Goal: Task Accomplishment & Management: Manage account settings

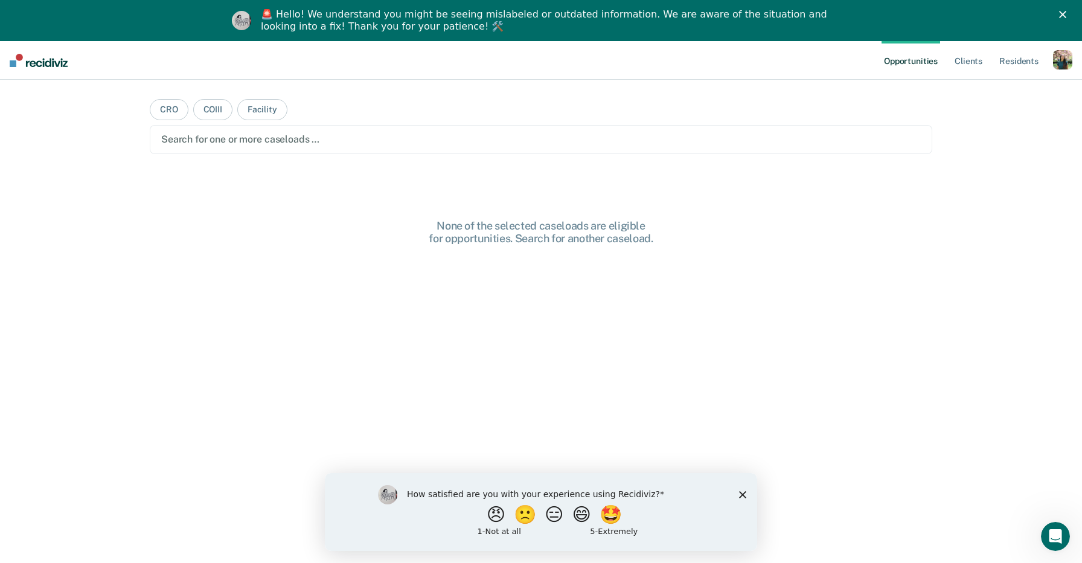
click at [394, 27] on div "🚨 Hello! We understand you might be seeing mislabeled or outdated information. …" at bounding box center [546, 20] width 570 height 24
click at [1065, 11] on icon "Close" at bounding box center [1062, 14] width 7 height 7
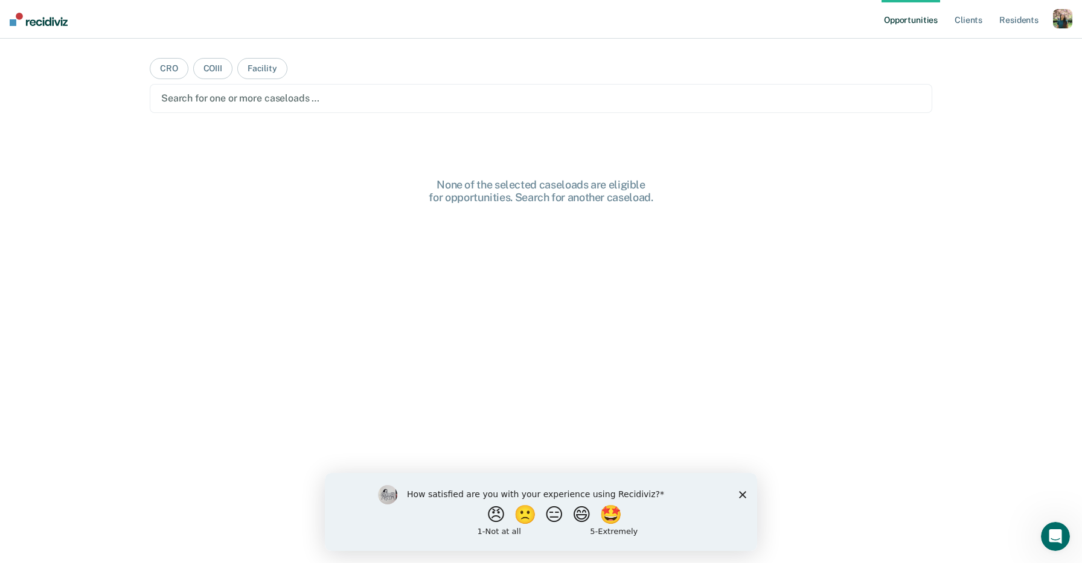
click at [744, 492] on polygon "Close survey" at bounding box center [742, 493] width 7 height 7
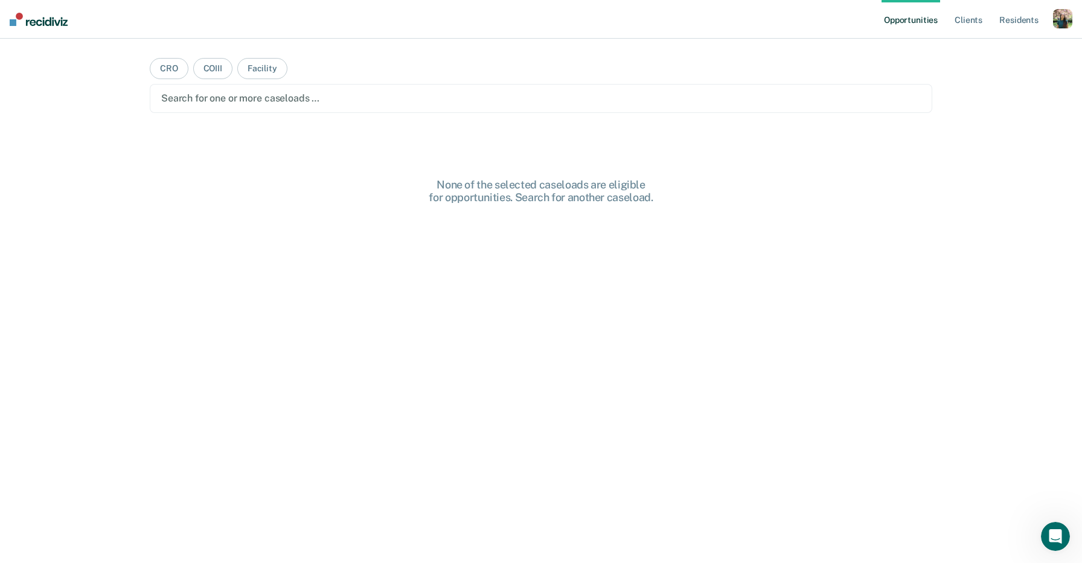
click at [1055, 21] on div "button" at bounding box center [1062, 18] width 19 height 19
click at [977, 44] on link "Profile" at bounding box center [1014, 49] width 97 height 10
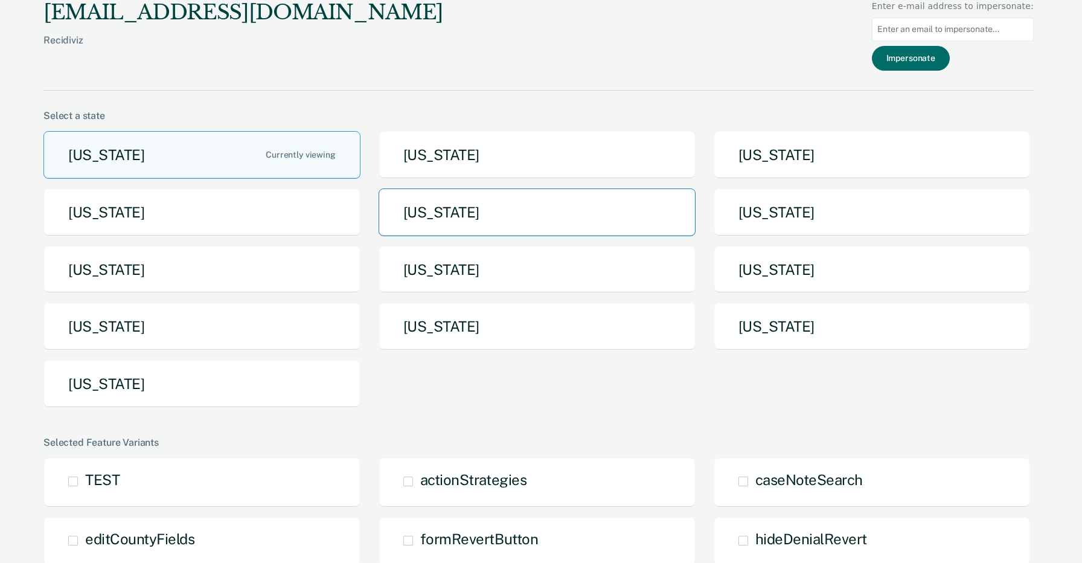
click at [475, 205] on button "[US_STATE]" at bounding box center [537, 212] width 317 height 48
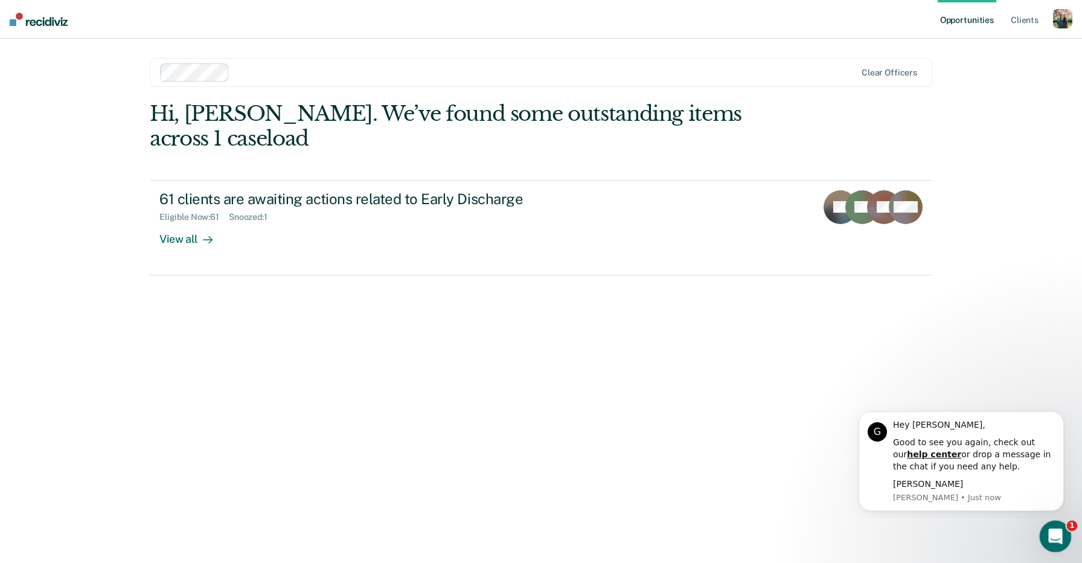
click at [1068, 531] on html at bounding box center [1053, 534] width 29 height 29
click at [1059, 542] on icon "Open Intercom Messenger" at bounding box center [1054, 535] width 20 height 20
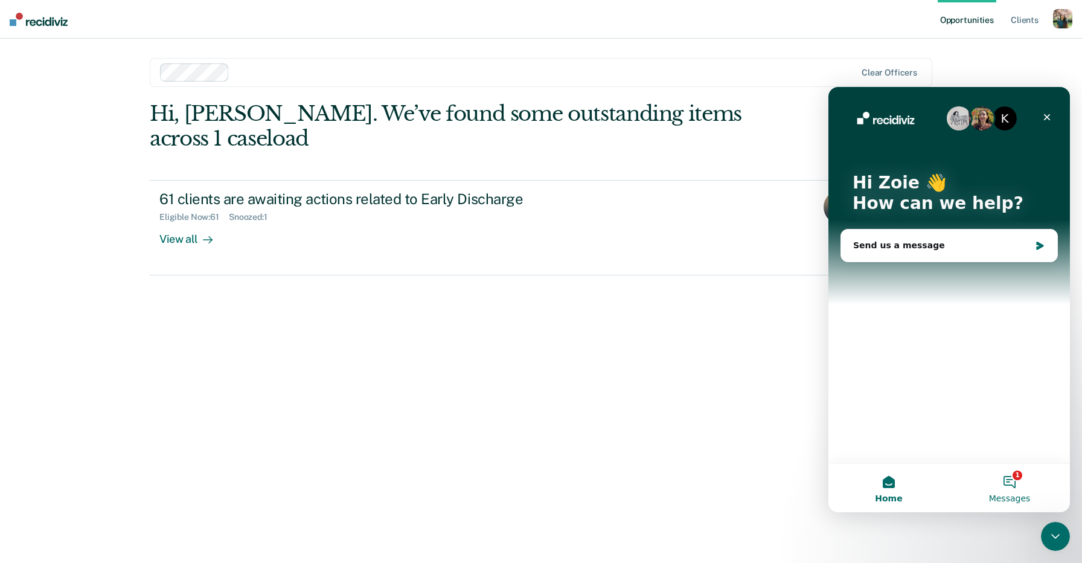
click at [1014, 491] on button "1 Messages" at bounding box center [1009, 488] width 121 height 48
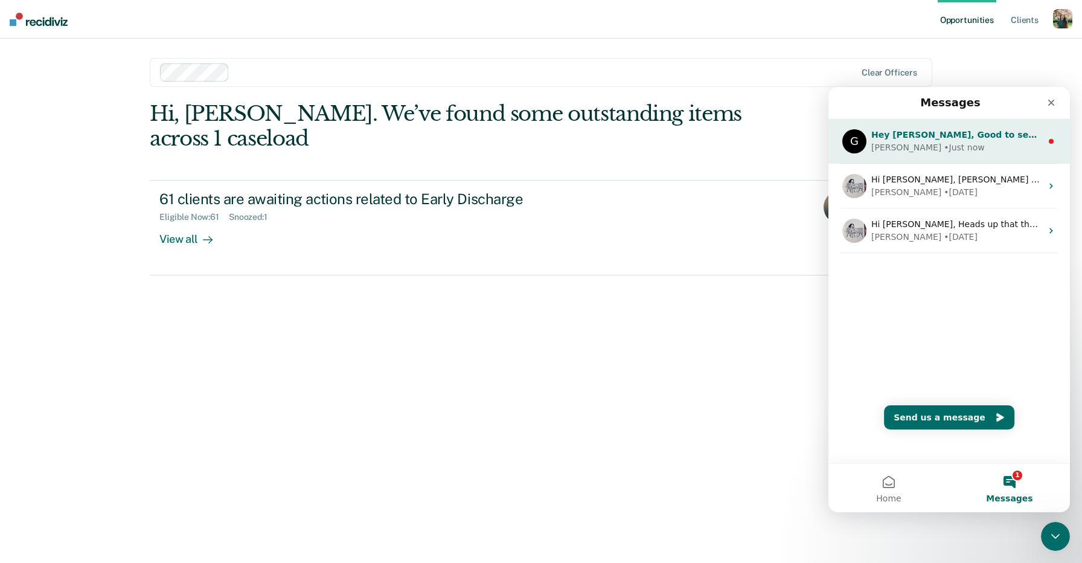
click at [962, 146] on div "[PERSON_NAME] • Just now" at bounding box center [957, 147] width 170 height 13
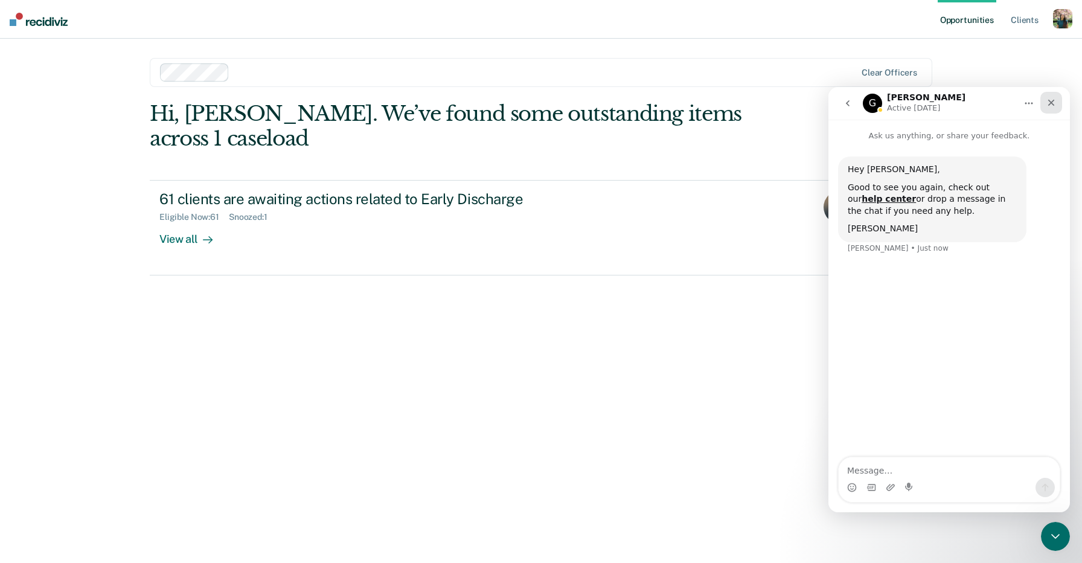
click at [1053, 107] on icon "Close" at bounding box center [1052, 103] width 10 height 10
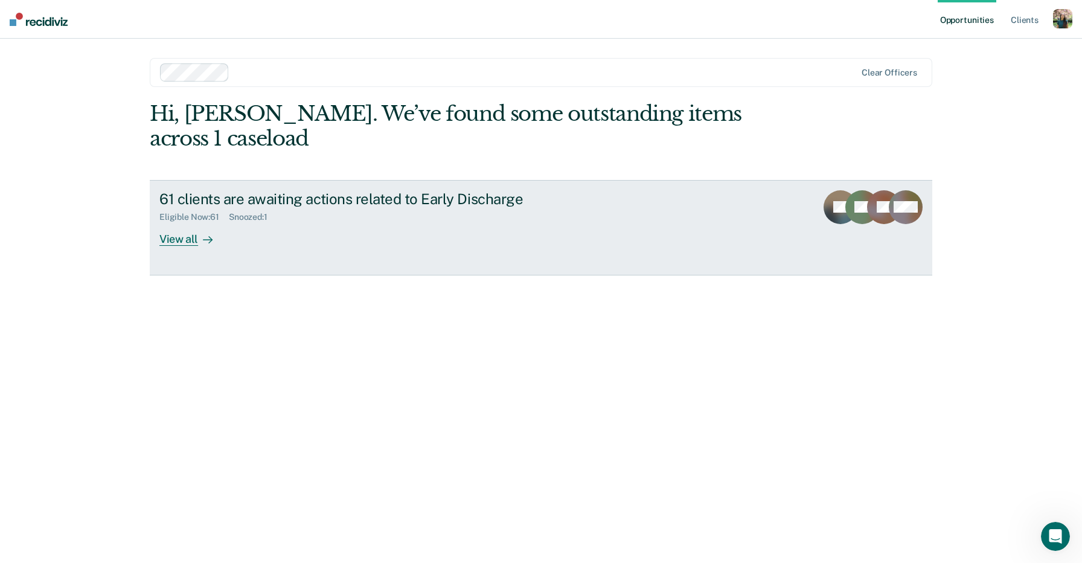
click at [431, 210] on div "61 clients are awaiting actions related to Early Discharge Eligible Now : 61 Sn…" at bounding box center [385, 218] width 453 height 56
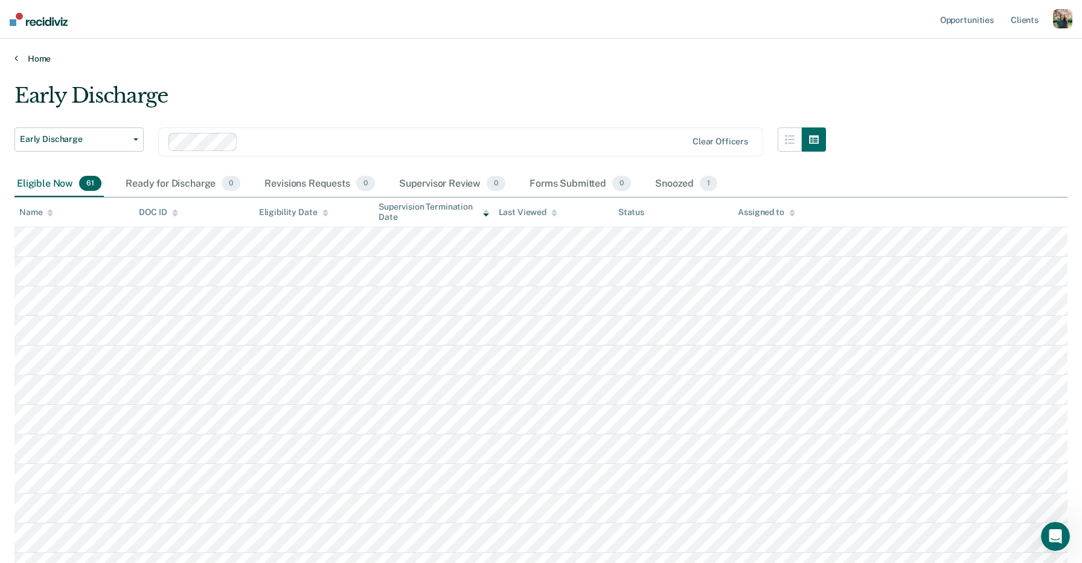
click at [35, 59] on link "Home" at bounding box center [540, 58] width 1053 height 11
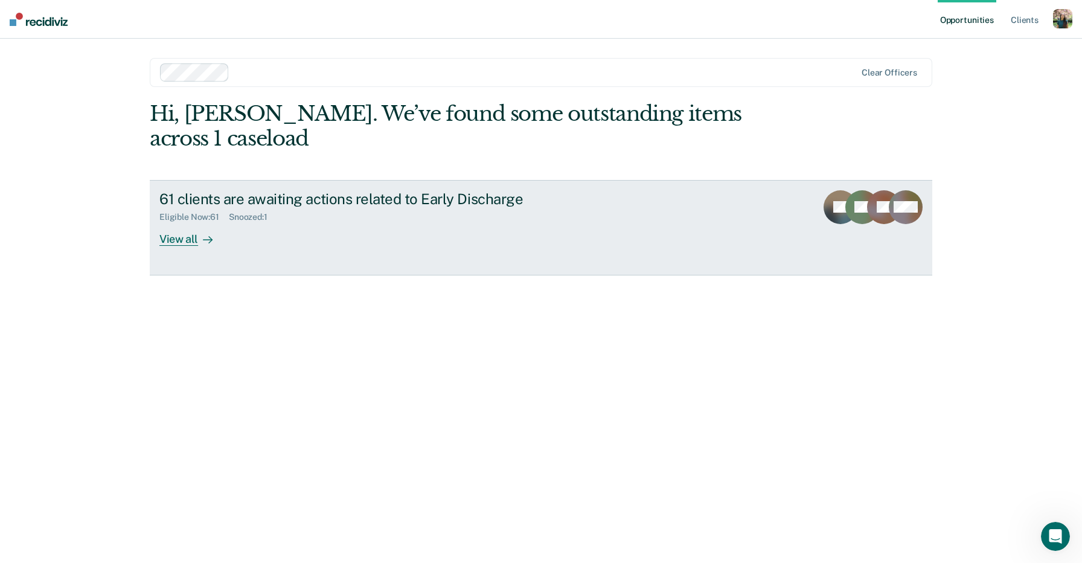
click at [220, 212] on div "Eligible Now : 61" at bounding box center [193, 217] width 69 height 10
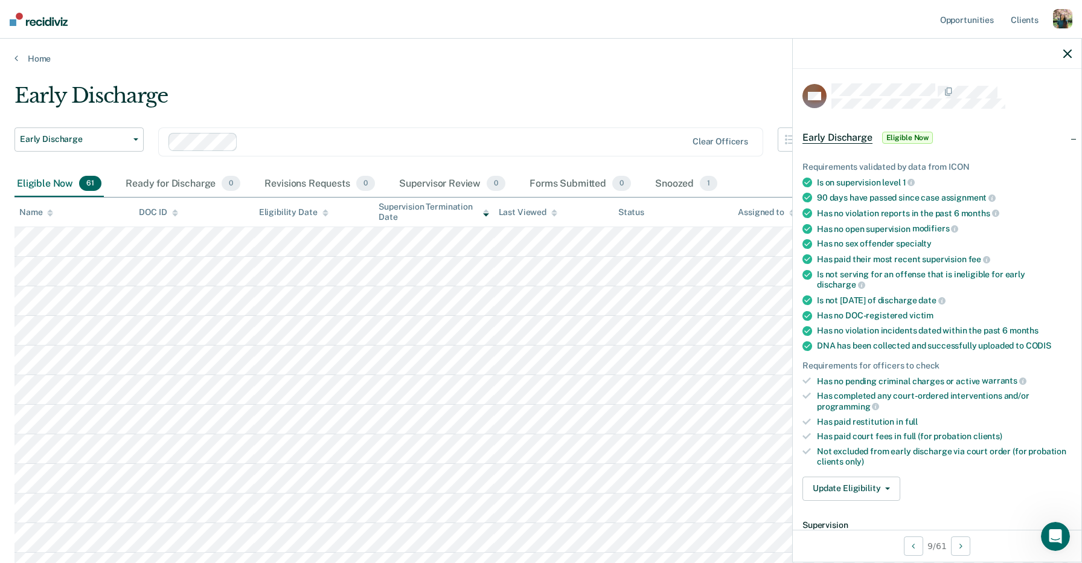
scroll to position [5, 0]
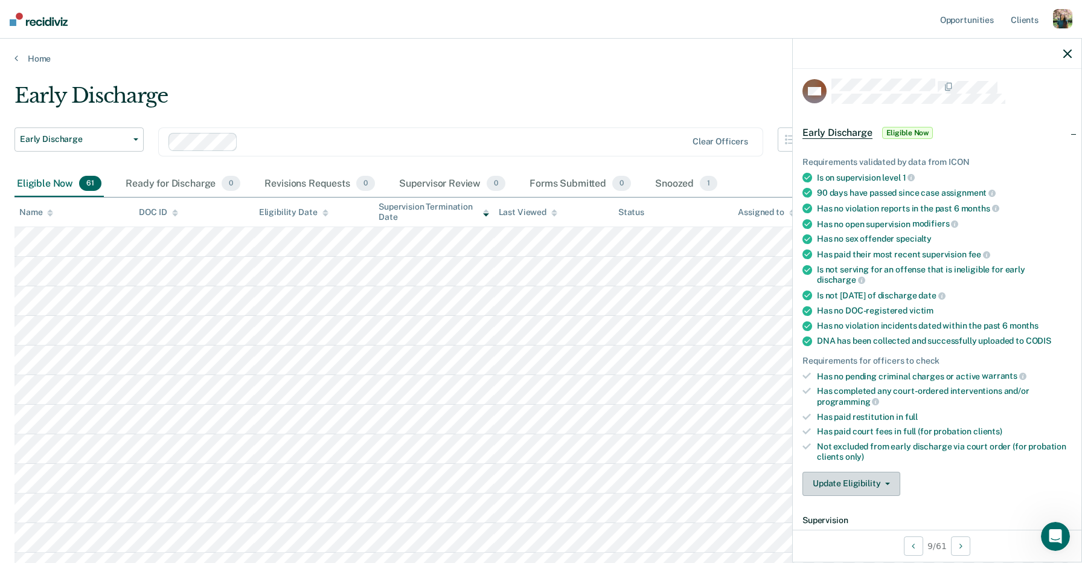
click at [870, 481] on div "Requirements validated by data from ICON Is on supervision level 1 90 days have…" at bounding box center [937, 322] width 289 height 368
click at [872, 475] on button "Update Eligibility" at bounding box center [852, 484] width 98 height 24
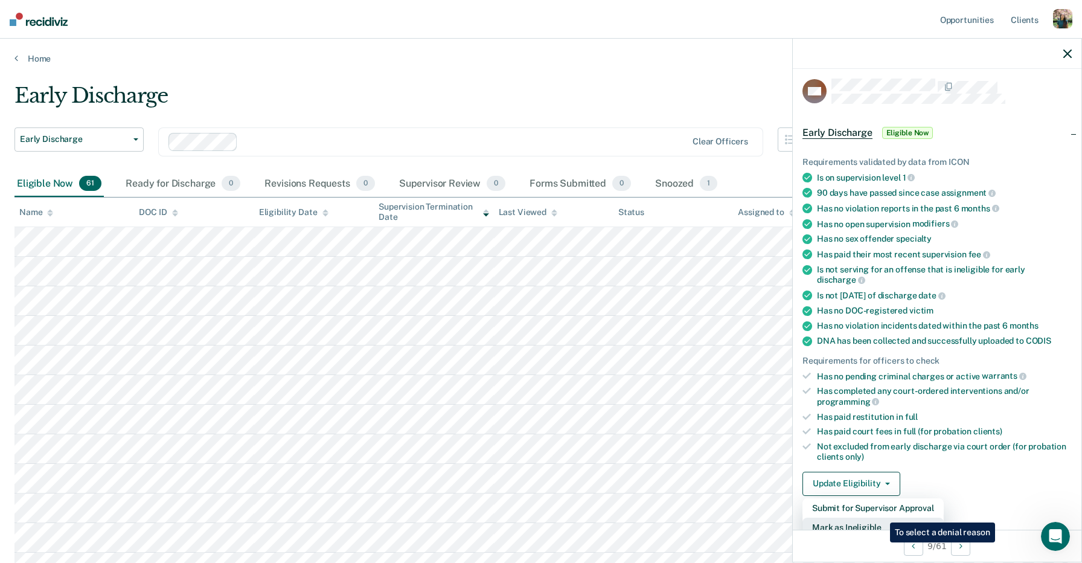
click at [881, 518] on button "Mark as Ineligible" at bounding box center [873, 527] width 141 height 19
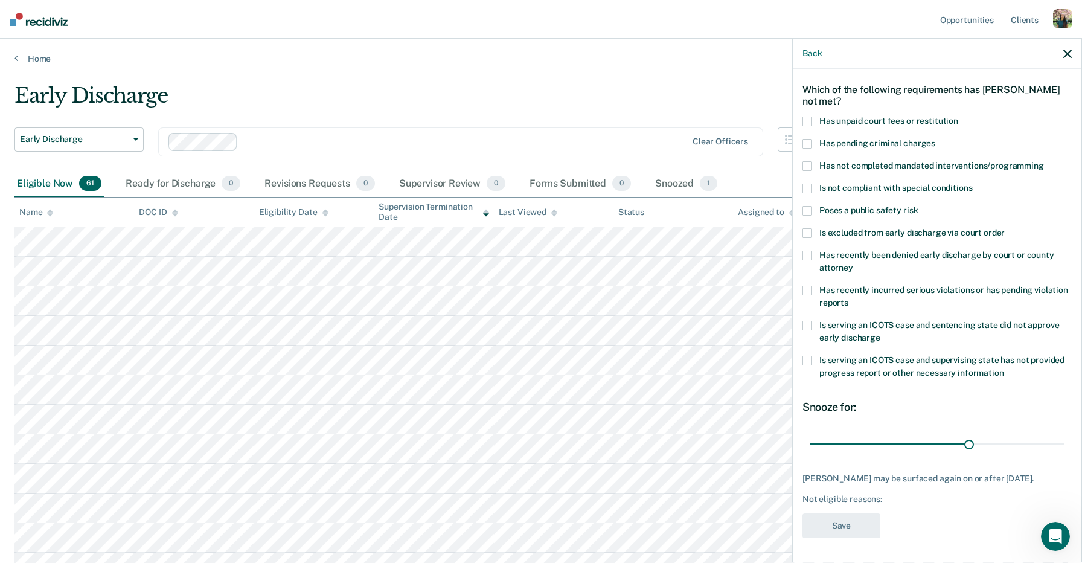
scroll to position [0, 0]
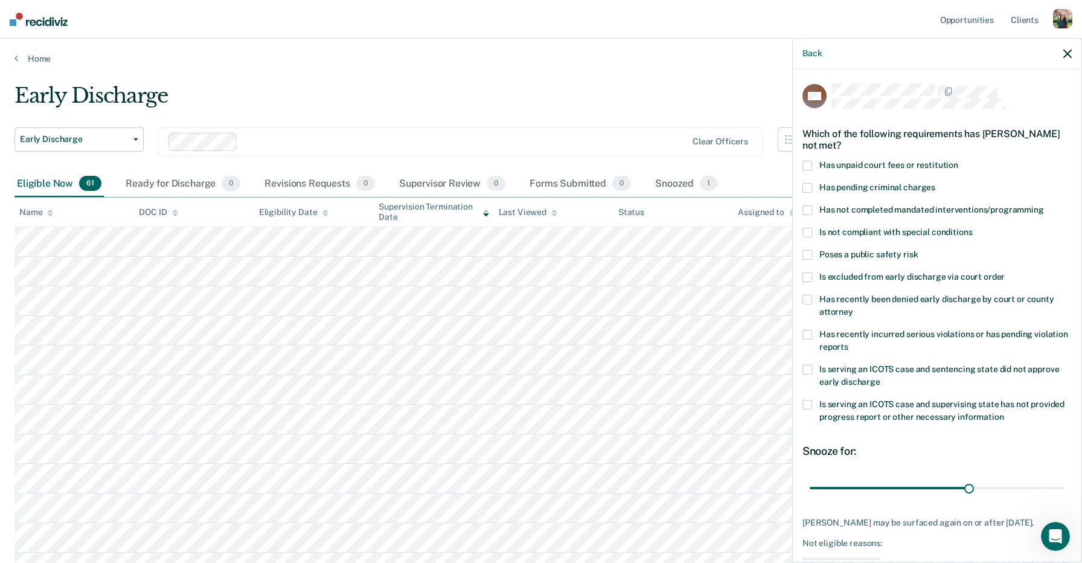
click at [1062, 19] on div "button" at bounding box center [1062, 18] width 19 height 19
click at [982, 46] on link "Profile" at bounding box center [1014, 49] width 97 height 10
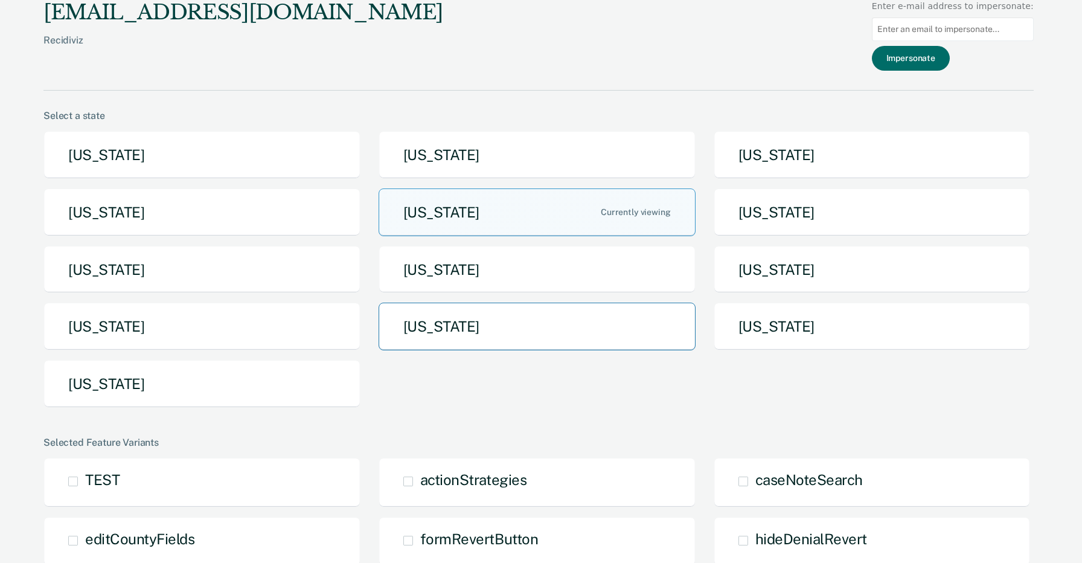
click at [550, 331] on button "[US_STATE]" at bounding box center [537, 327] width 317 height 48
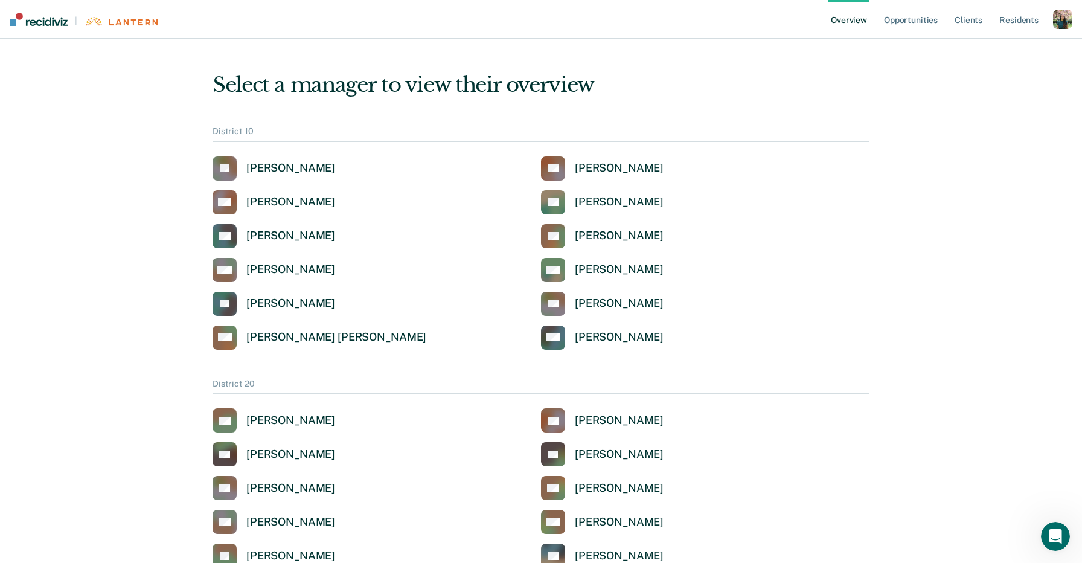
click at [1065, 20] on div "button" at bounding box center [1062, 19] width 19 height 19
click at [922, 22] on link "Opportunities" at bounding box center [911, 19] width 59 height 39
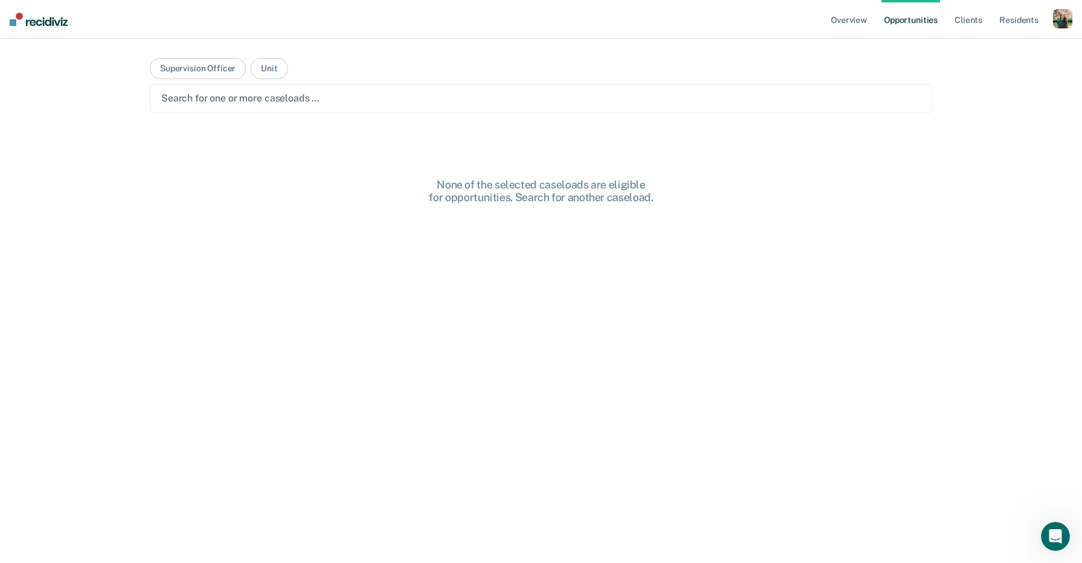
click at [314, 100] on div at bounding box center [541, 98] width 760 height 14
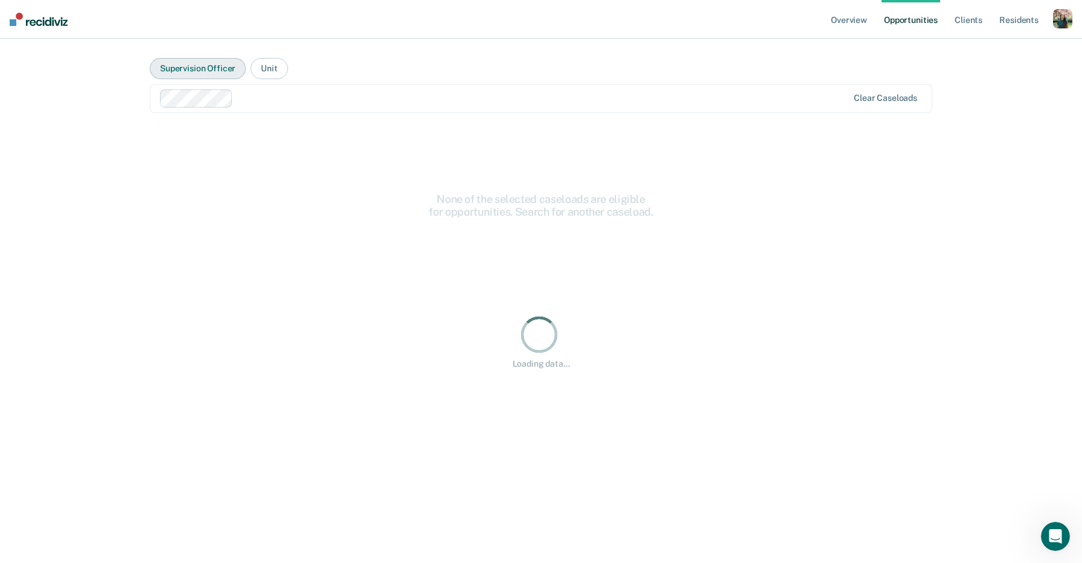
click at [217, 64] on button "Supervision Officer" at bounding box center [198, 68] width 96 height 21
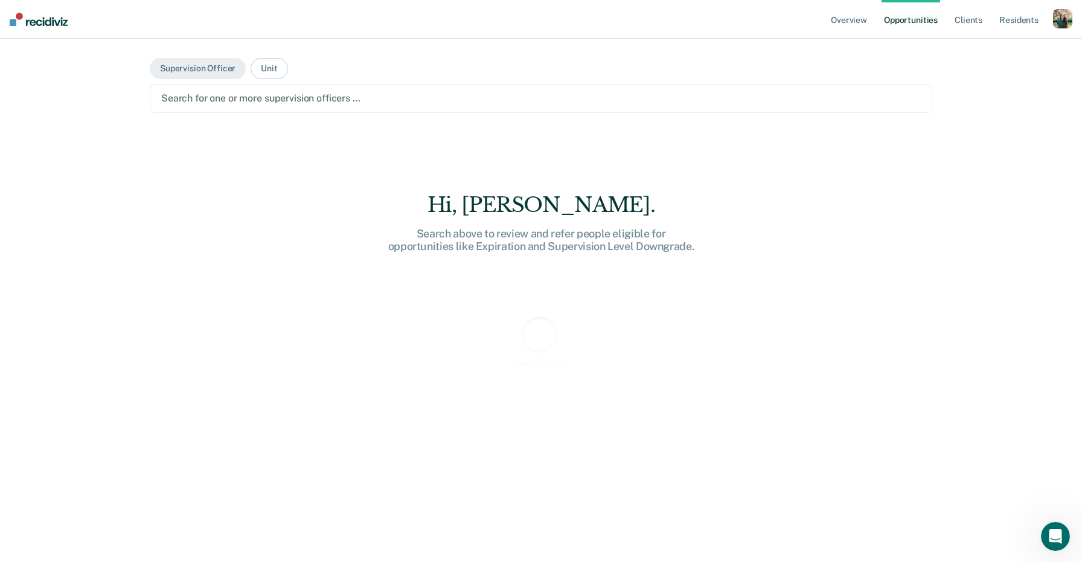
click at [288, 111] on div "Search for one or more supervision officers …" at bounding box center [541, 98] width 783 height 29
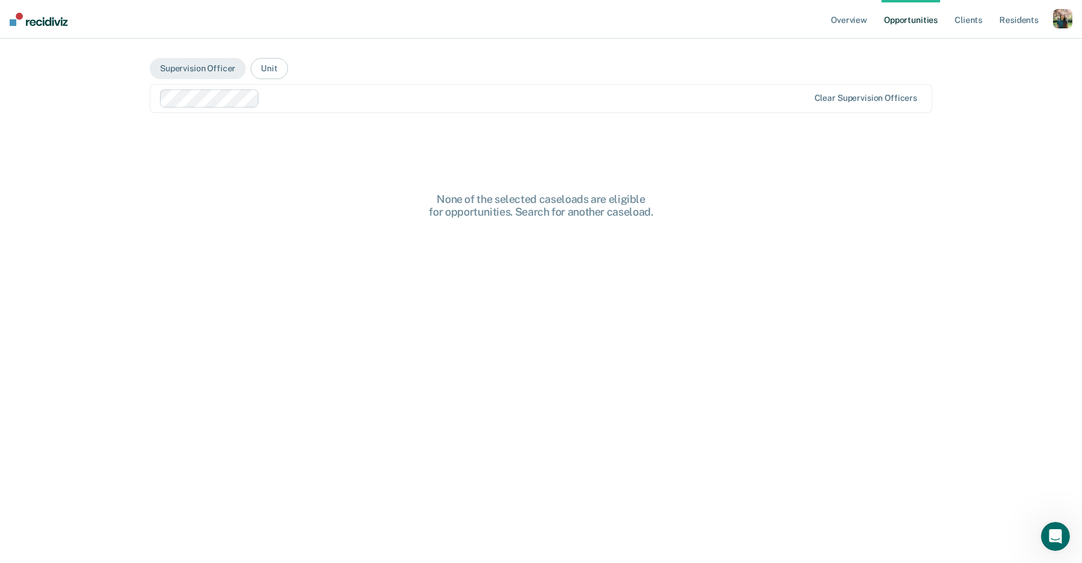
drag, startPoint x: 344, startPoint y: 98, endPoint x: 342, endPoint y: 106, distance: 8.1
click at [344, 98] on div at bounding box center [537, 98] width 544 height 14
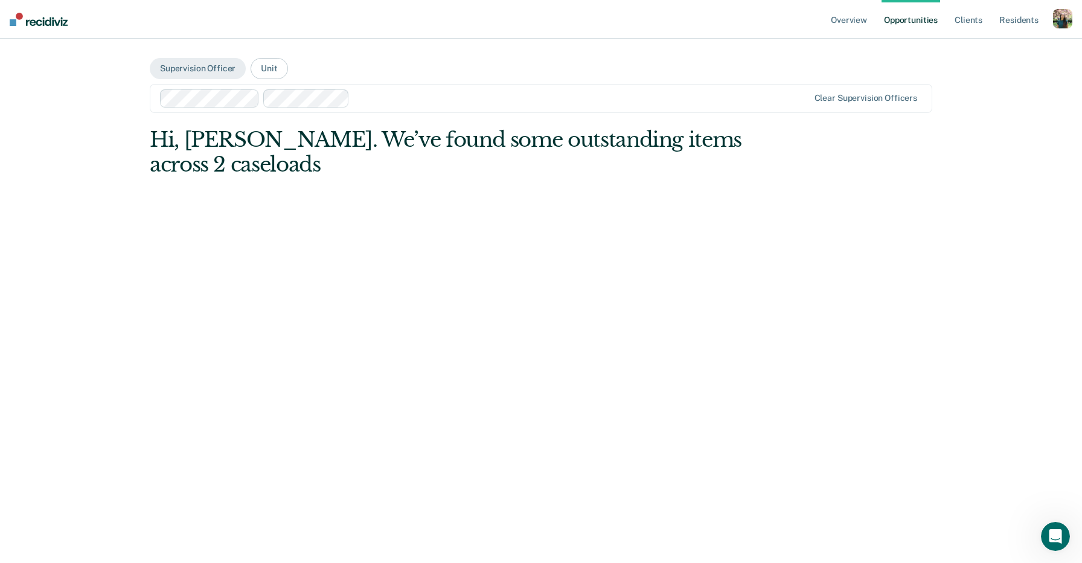
click at [425, 106] on div at bounding box center [485, 98] width 650 height 18
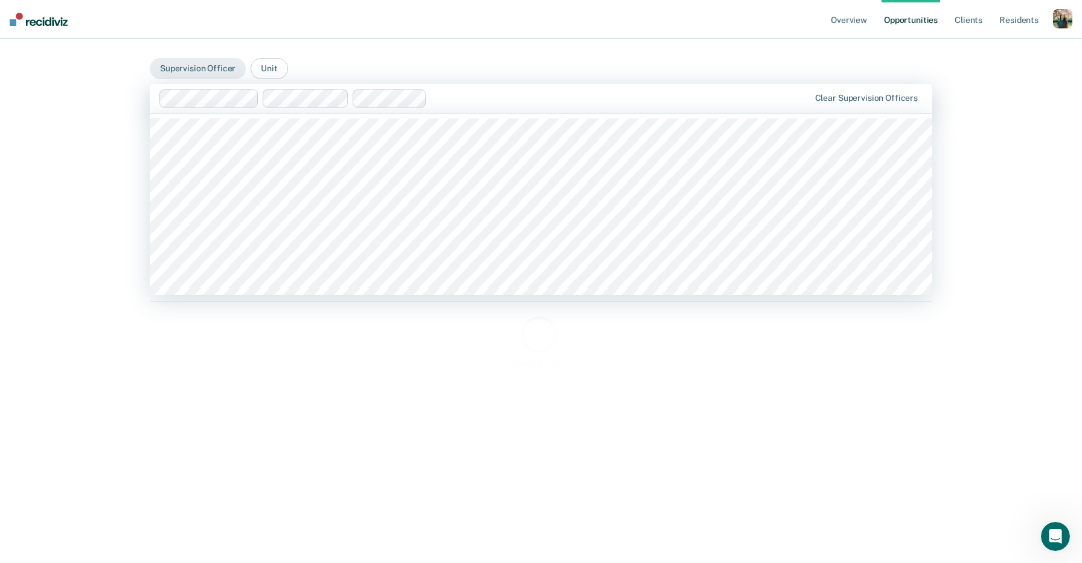
click at [545, 104] on div at bounding box center [621, 98] width 378 height 14
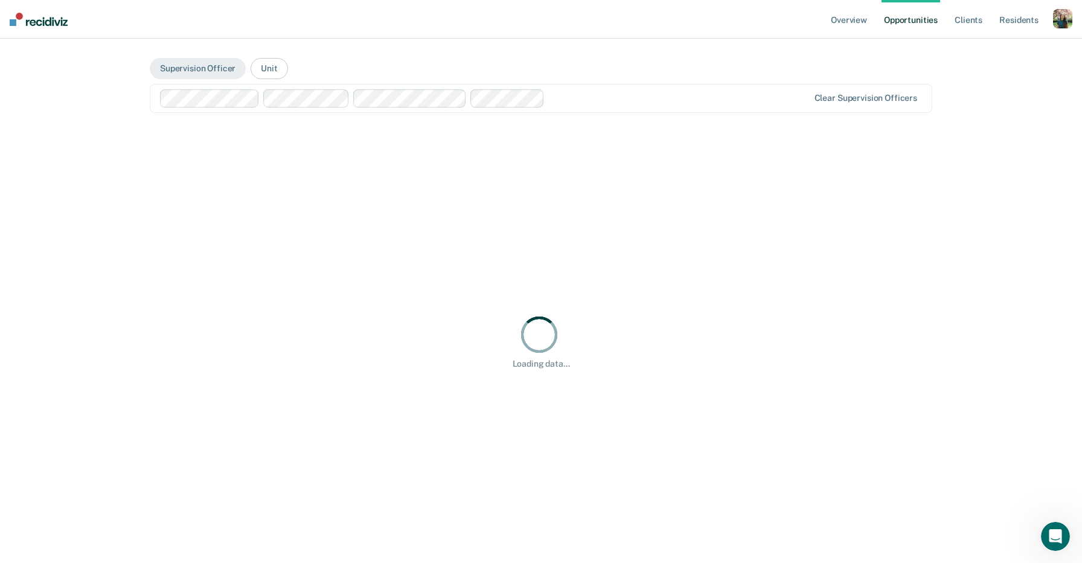
click at [650, 103] on div at bounding box center [679, 98] width 259 height 14
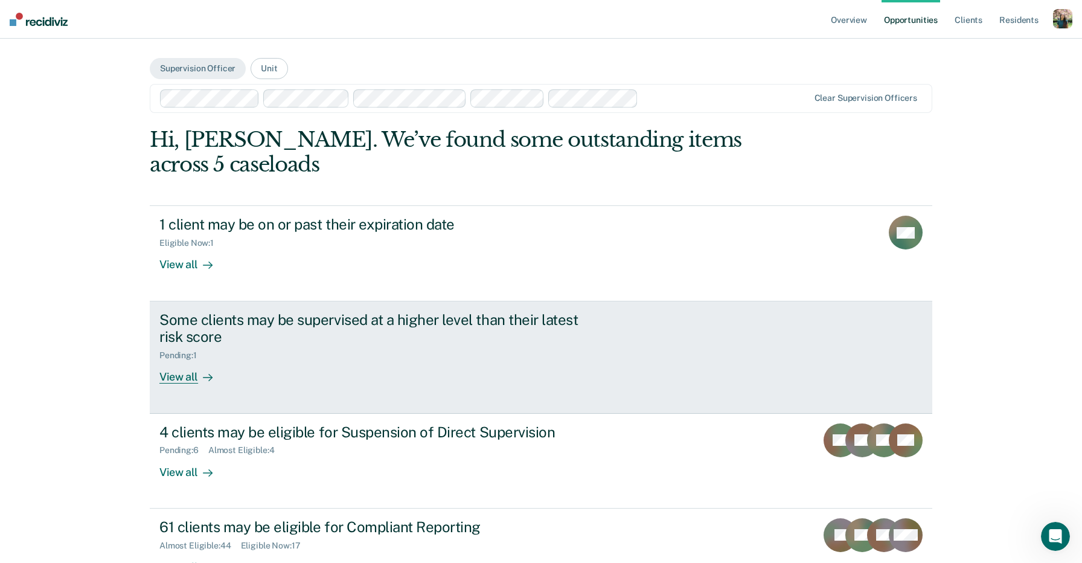
scroll to position [64, 0]
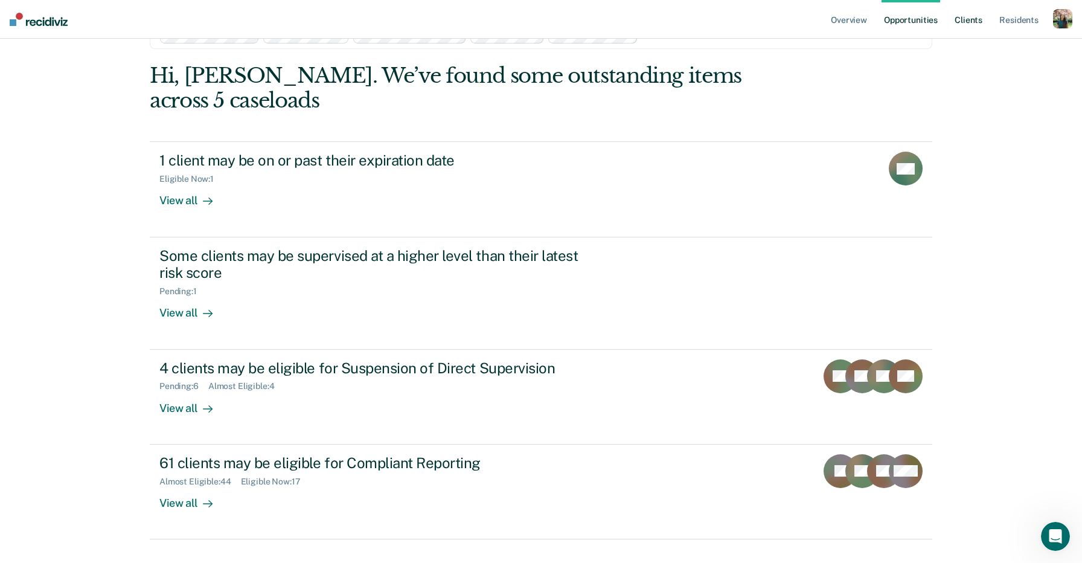
click at [977, 20] on link "Client s" at bounding box center [969, 19] width 33 height 39
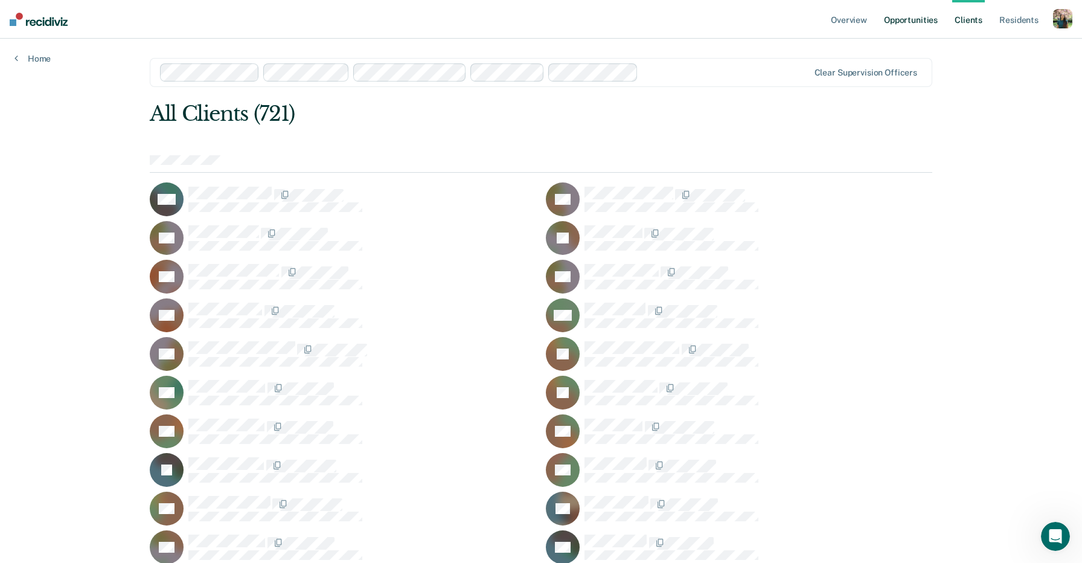
click at [925, 16] on link "Opportunities" at bounding box center [911, 19] width 59 height 39
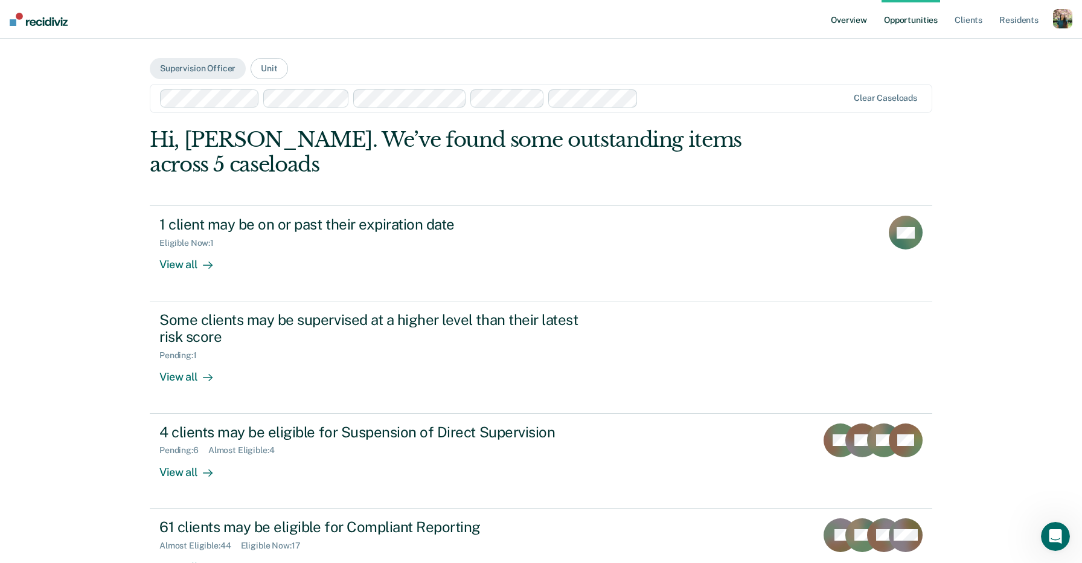
click at [846, 15] on link "Overview" at bounding box center [849, 19] width 41 height 39
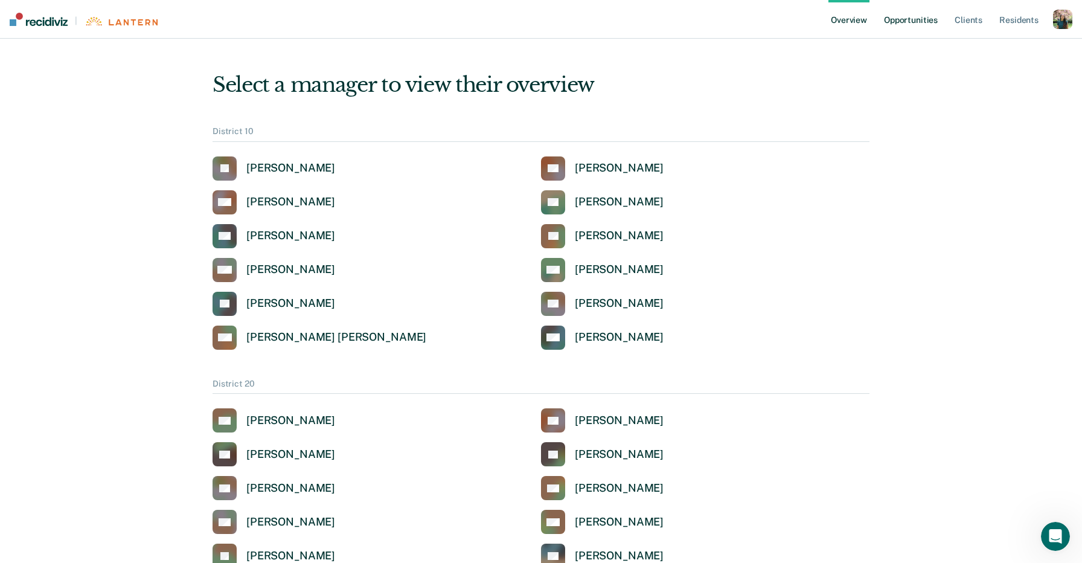
click at [915, 22] on link "Opportunities" at bounding box center [911, 19] width 59 height 39
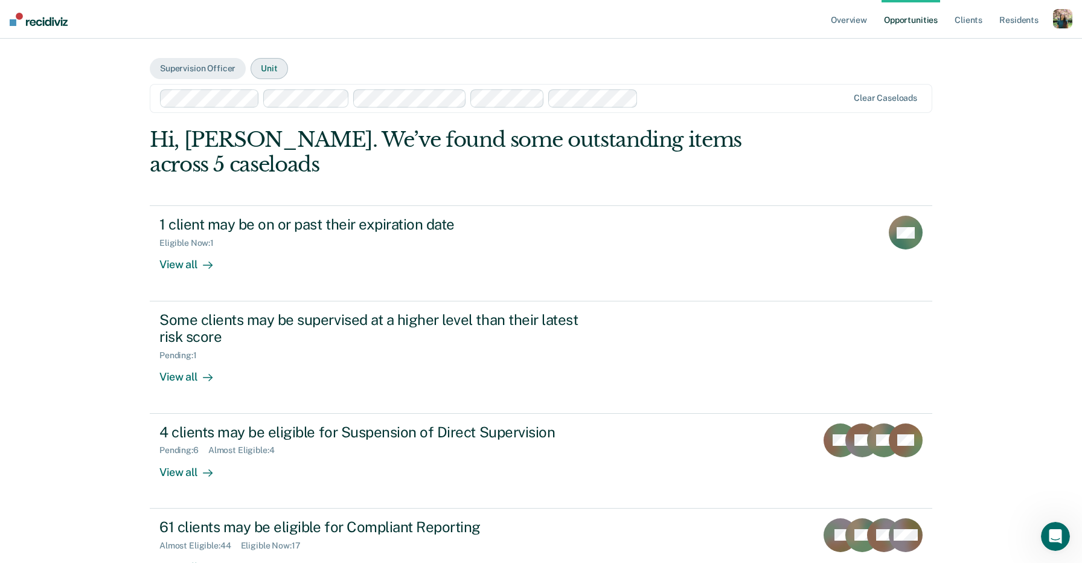
click at [272, 69] on button "Unit" at bounding box center [269, 68] width 37 height 21
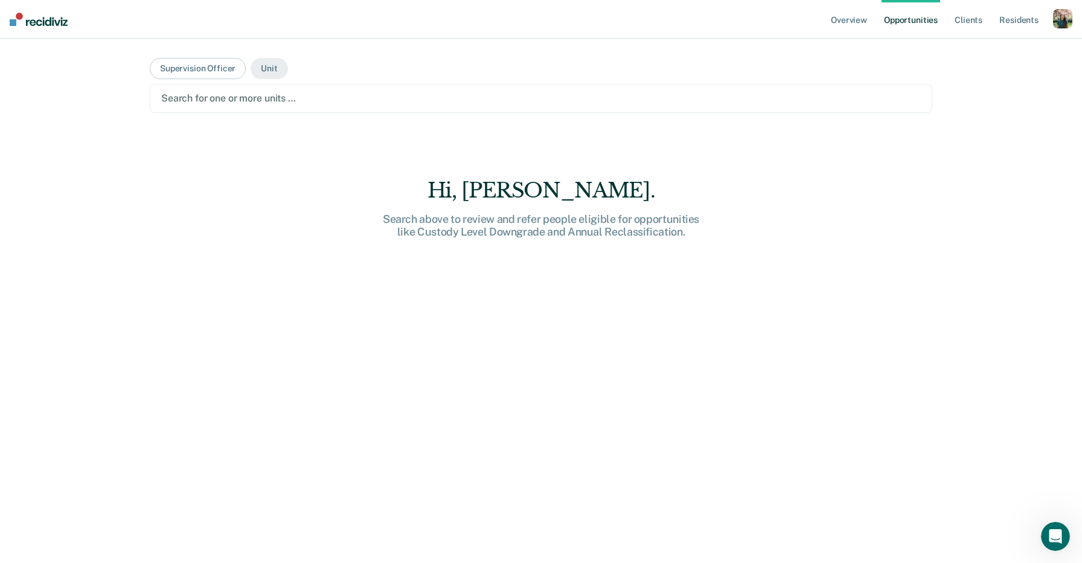
click at [256, 108] on div "Search for one or more units …" at bounding box center [541, 98] width 783 height 29
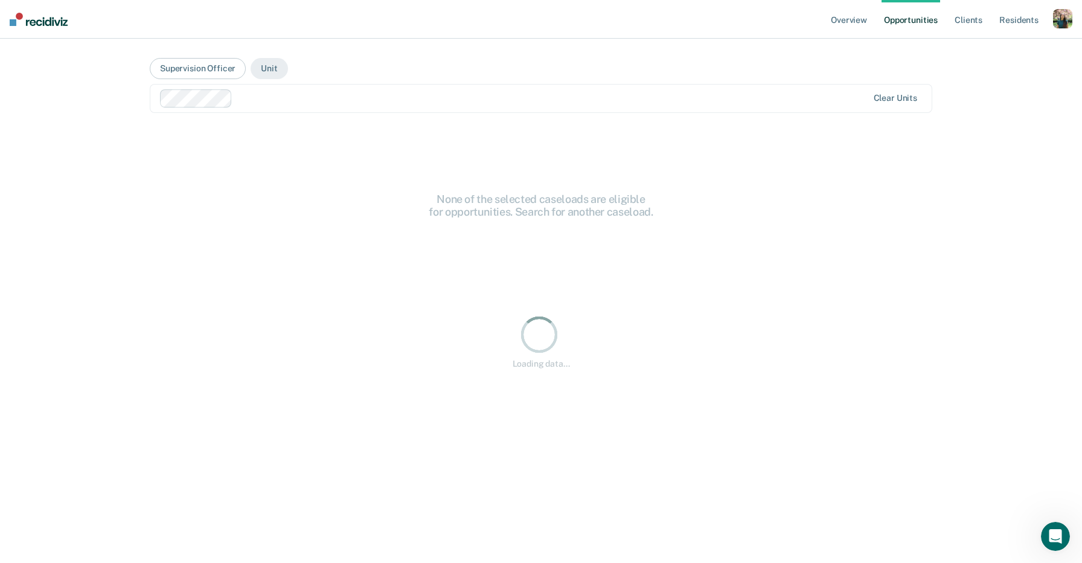
click at [294, 97] on div at bounding box center [552, 98] width 630 height 14
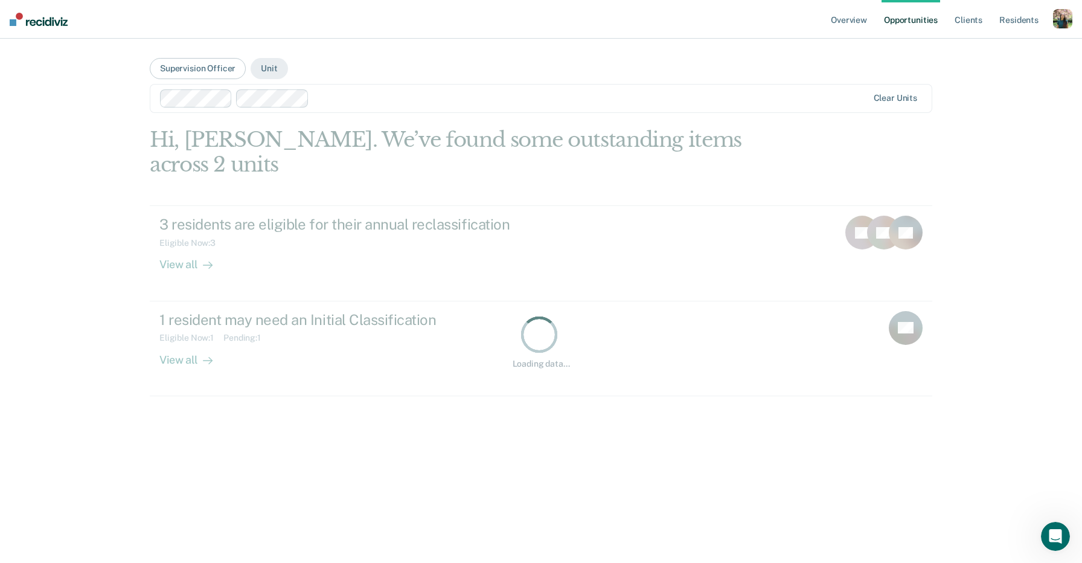
click at [383, 85] on div "Clear units" at bounding box center [541, 98] width 783 height 29
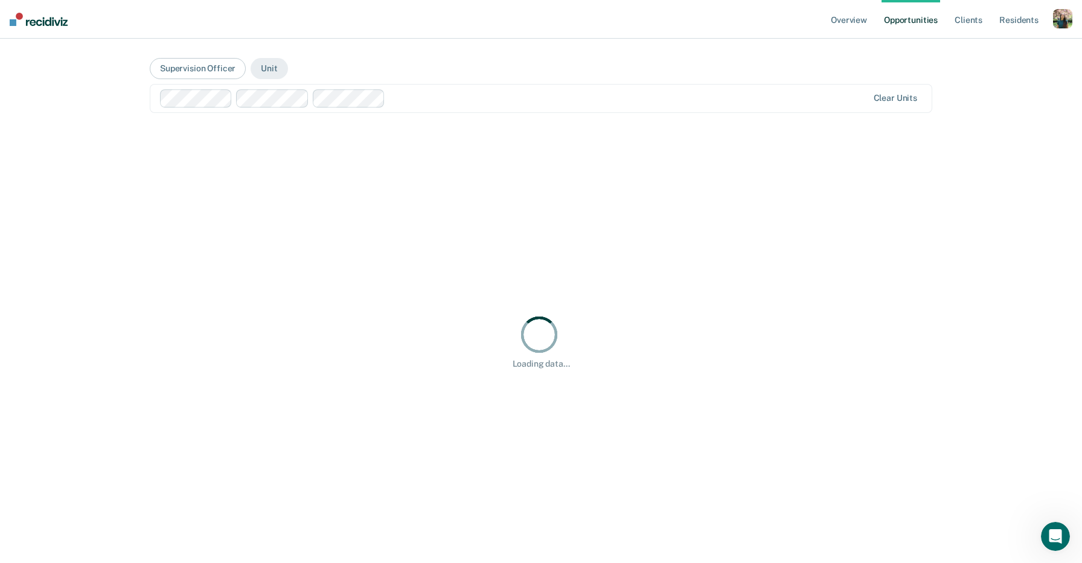
click at [434, 98] on div at bounding box center [628, 98] width 477 height 14
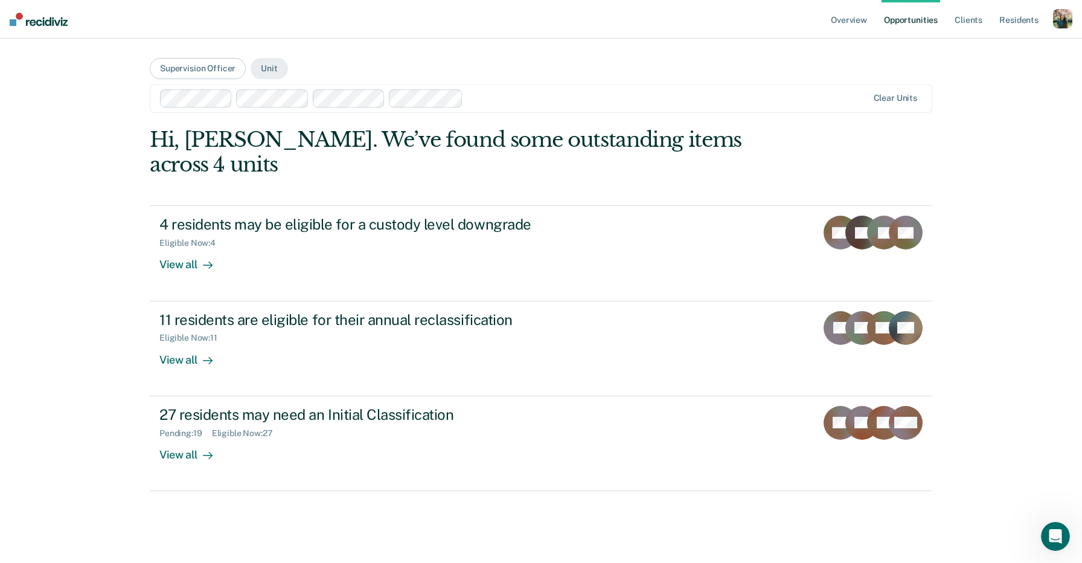
click at [559, 92] on div at bounding box center [667, 98] width 399 height 14
click at [666, 95] on div at bounding box center [707, 98] width 321 height 14
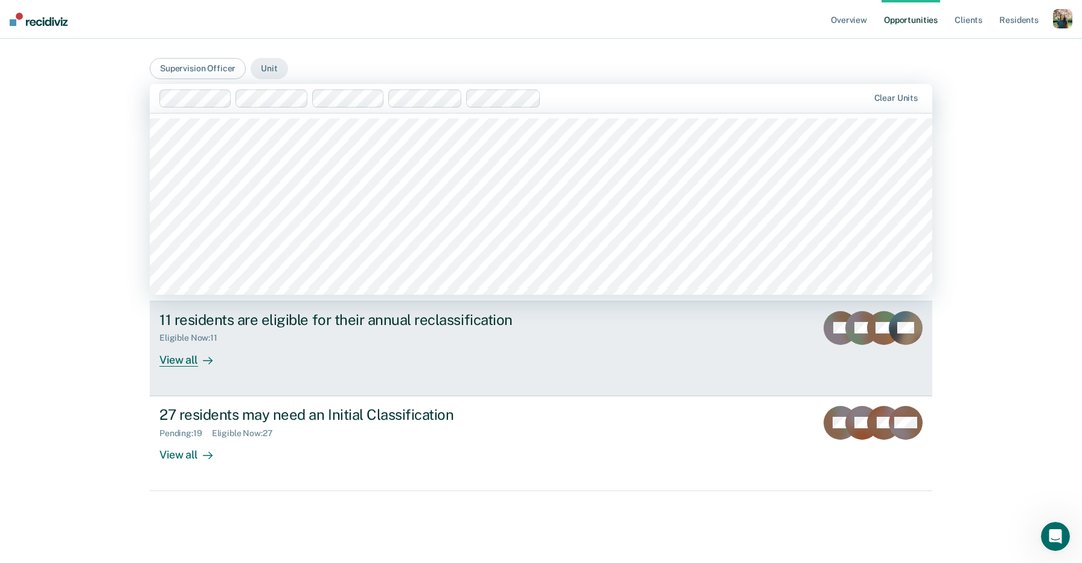
click at [637, 321] on link "11 residents are eligible for their annual reclassification Eligible Now : 11 V…" at bounding box center [541, 348] width 783 height 95
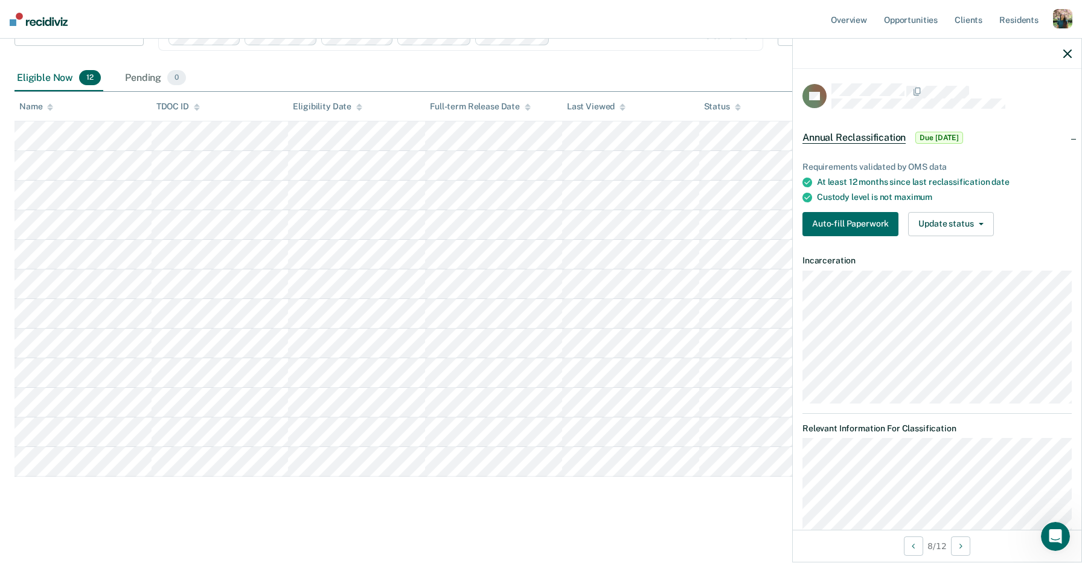
click at [1068, 55] on icon "button" at bounding box center [1068, 54] width 8 height 8
